Goal: Find specific page/section: Find specific page/section

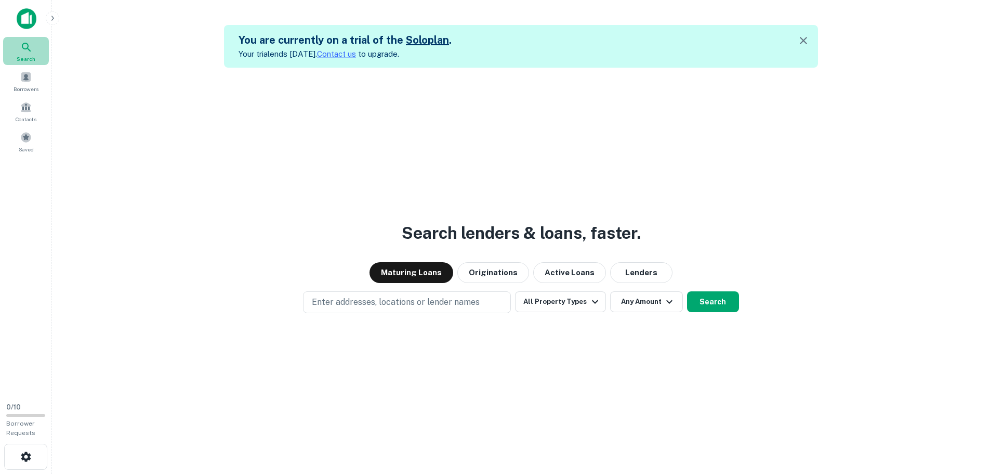
click at [33, 56] on span "Search" at bounding box center [26, 59] width 19 height 8
click at [49, 102] on div "Search Borrowers Contacts Saved" at bounding box center [26, 96] width 52 height 119
click at [27, 85] on span "Borrowers" at bounding box center [26, 89] width 25 height 8
